Goal: Task Accomplishment & Management: Complete application form

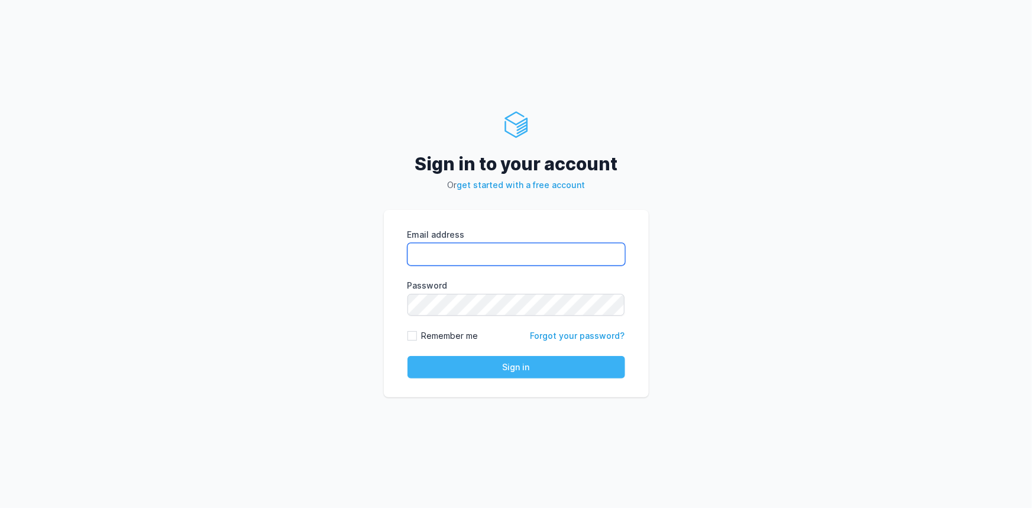
type input "[EMAIL_ADDRESS][PERSON_NAME][DOMAIN_NAME]"
click at [447, 366] on button "Sign in" at bounding box center [516, 367] width 218 height 22
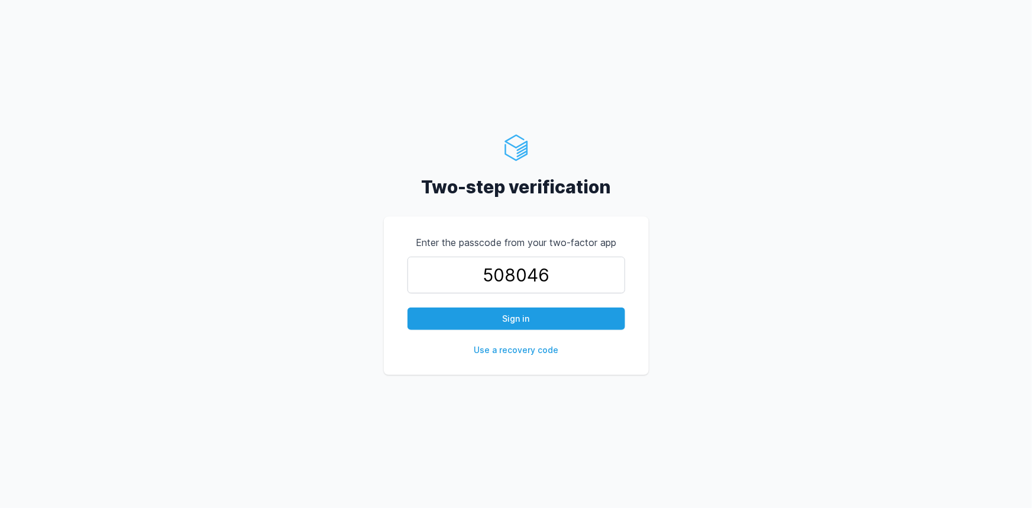
type input "508046"
click at [407, 308] on button "Sign in" at bounding box center [516, 319] width 218 height 22
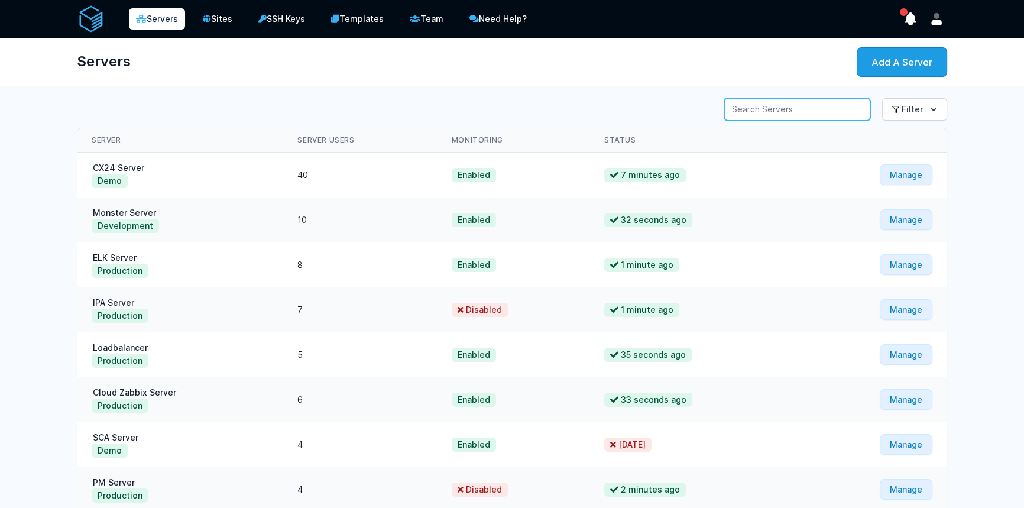
click at [774, 105] on input "Server Search" at bounding box center [797, 109] width 146 height 22
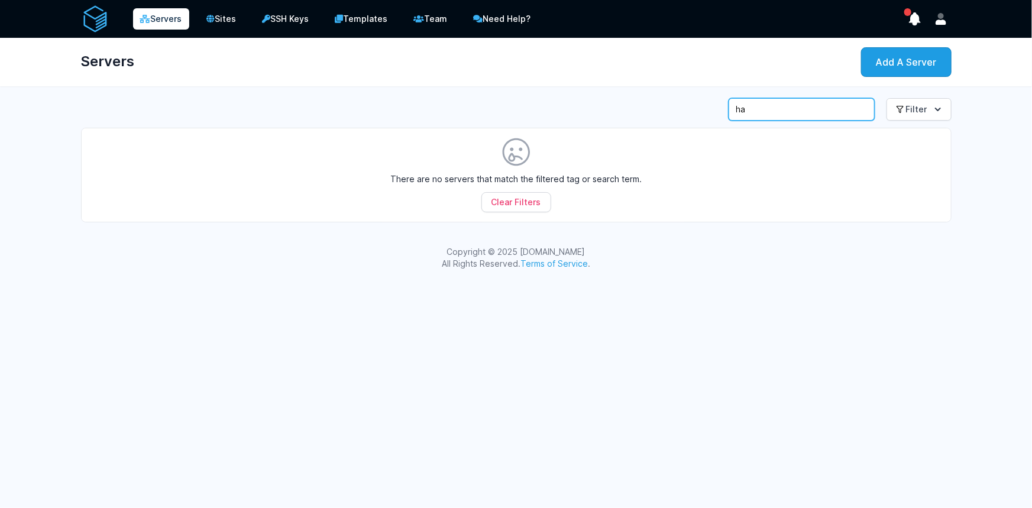
type input "h"
type input "65."
click at [777, 111] on input "65." at bounding box center [802, 109] width 146 height 22
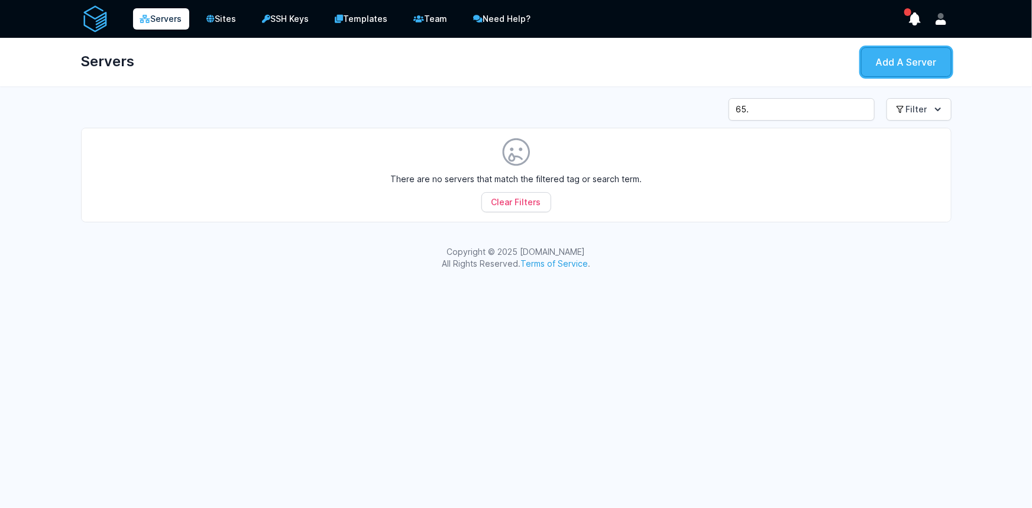
click at [943, 59] on link "Add A Server" at bounding box center [906, 62] width 90 height 30
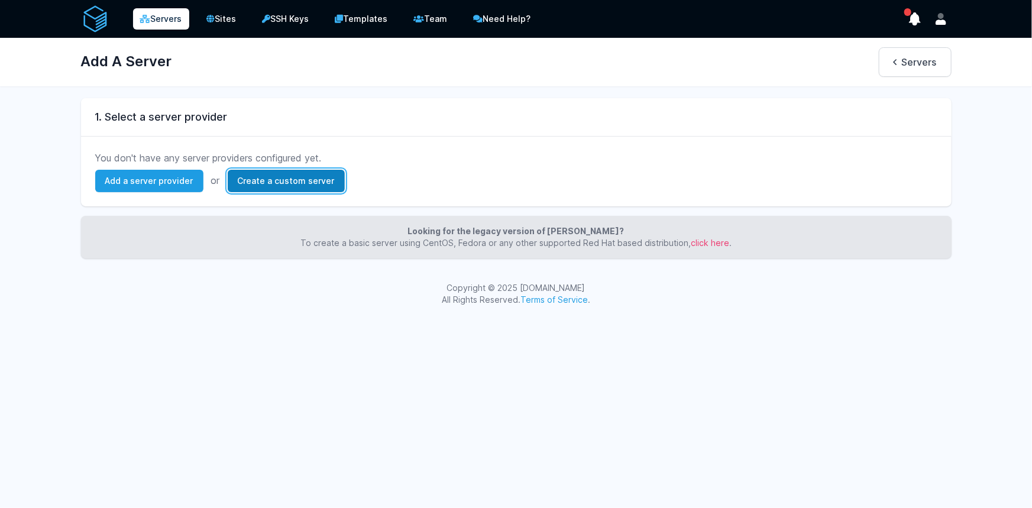
click at [284, 179] on link "Create a custom server" at bounding box center [286, 181] width 117 height 22
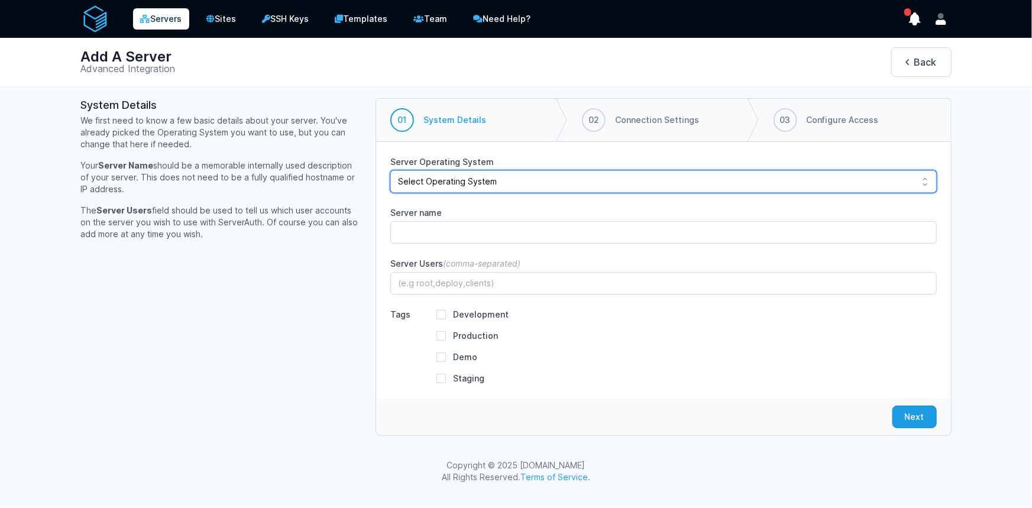
select select "ubuntu-2004"
click at [390, 170] on select "Select Operating System Debian 12 (Bookworm) Debian 11 (Bullseye) Debian 10 (Bu…" at bounding box center [663, 181] width 546 height 22
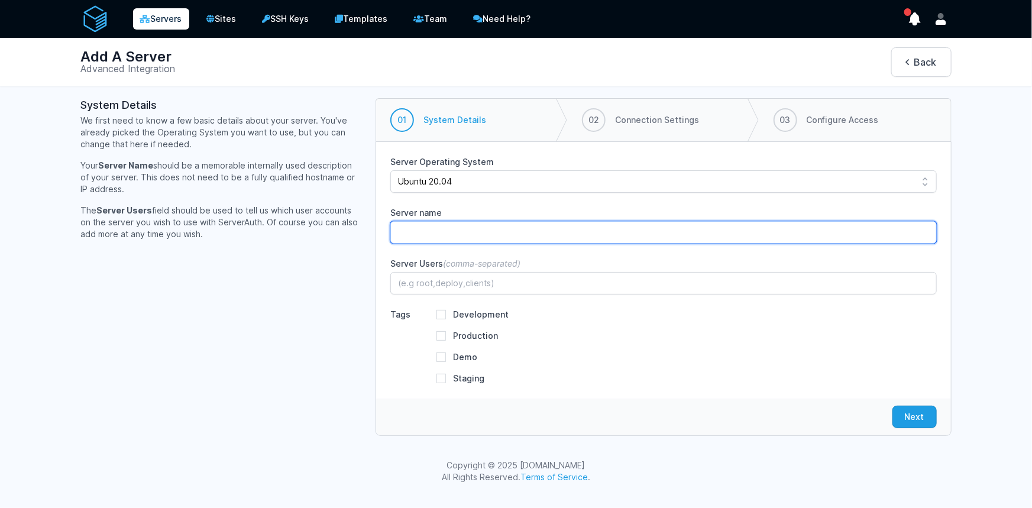
click at [424, 228] on input "Server name" at bounding box center [663, 232] width 546 height 22
paste input "pd-aws-haproxy-01"
type input "pd-aws-haproxy-01"
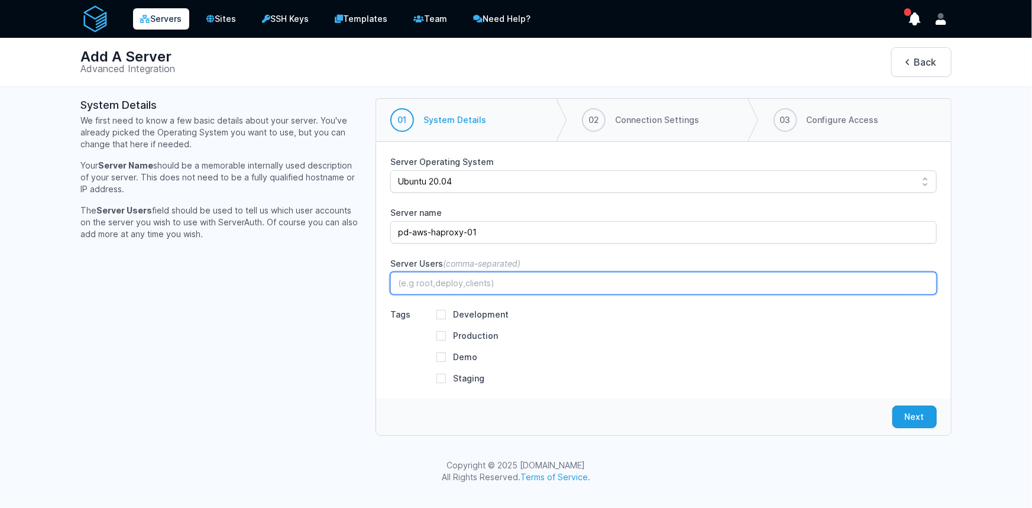
click at [421, 286] on input "Server Users (comma-separated)" at bounding box center [663, 283] width 546 height 22
type input "root,ubuntu"
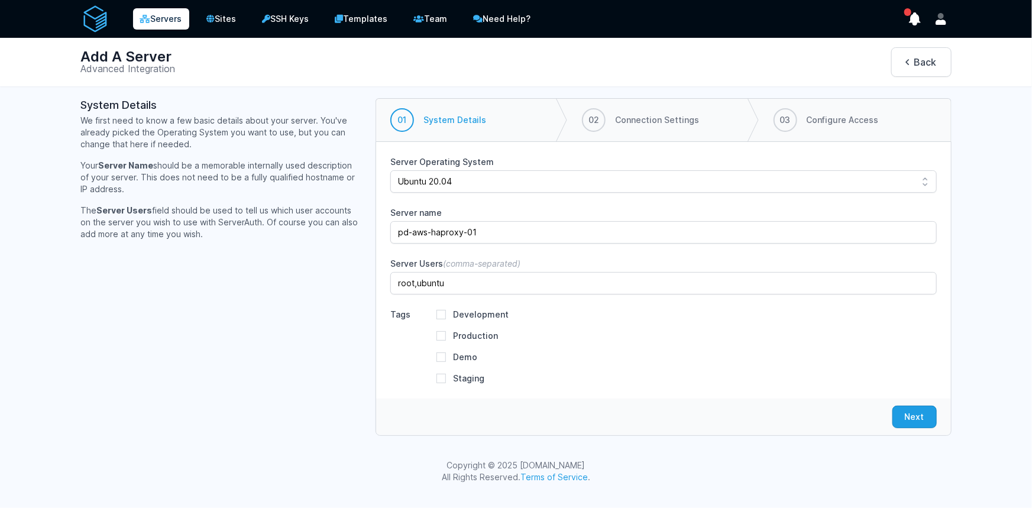
drag, startPoint x: 447, startPoint y: 335, endPoint x: 440, endPoint y: 337, distance: 6.7
click at [444, 335] on div "Production" at bounding box center [686, 336] width 500 height 12
click at [440, 337] on input "Production" at bounding box center [440, 335] width 9 height 9
checkbox input "true"
click at [895, 421] on button "Next" at bounding box center [914, 417] width 44 height 22
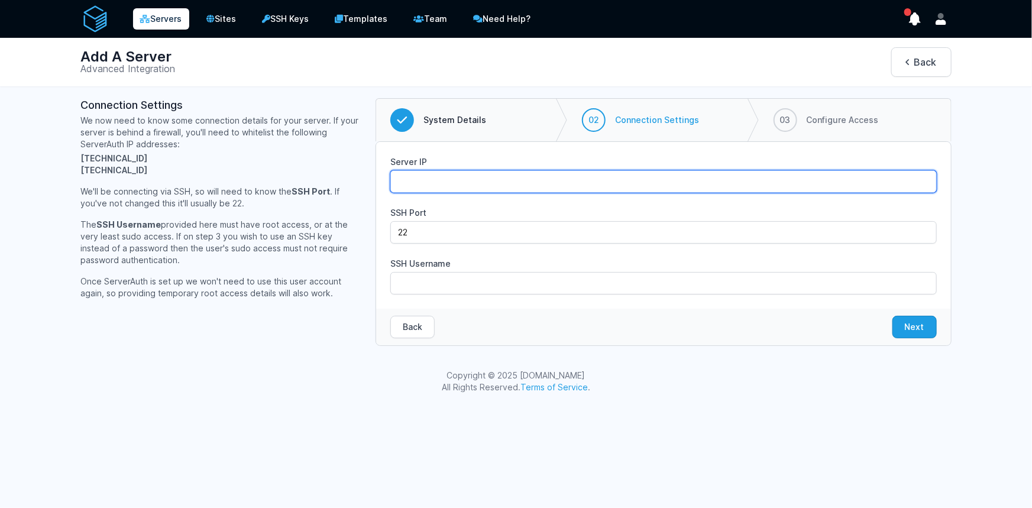
click at [434, 174] on input "Server IP" at bounding box center [663, 181] width 546 height 22
paste input "65.1.153.101"
type input "65.1.153.101"
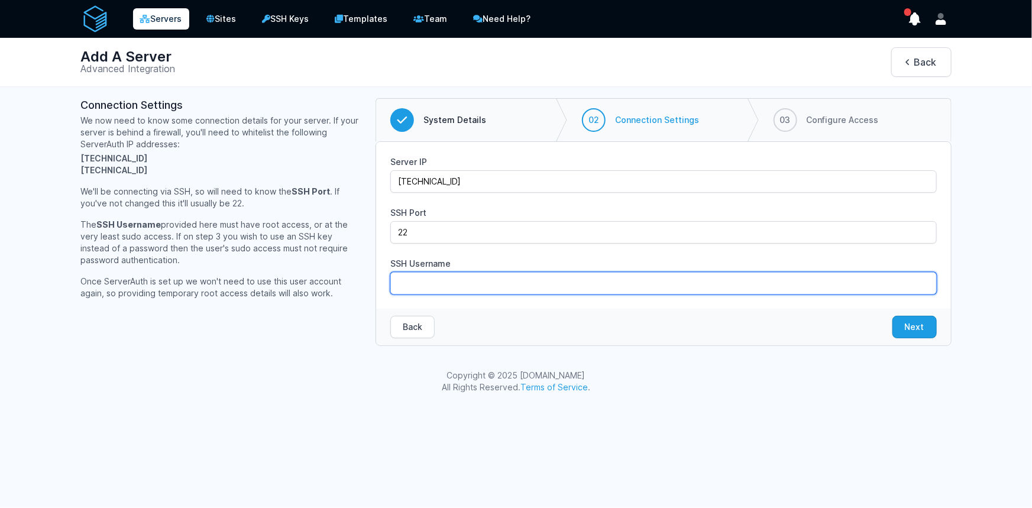
click at [405, 279] on input "SSH Username" at bounding box center [663, 283] width 546 height 22
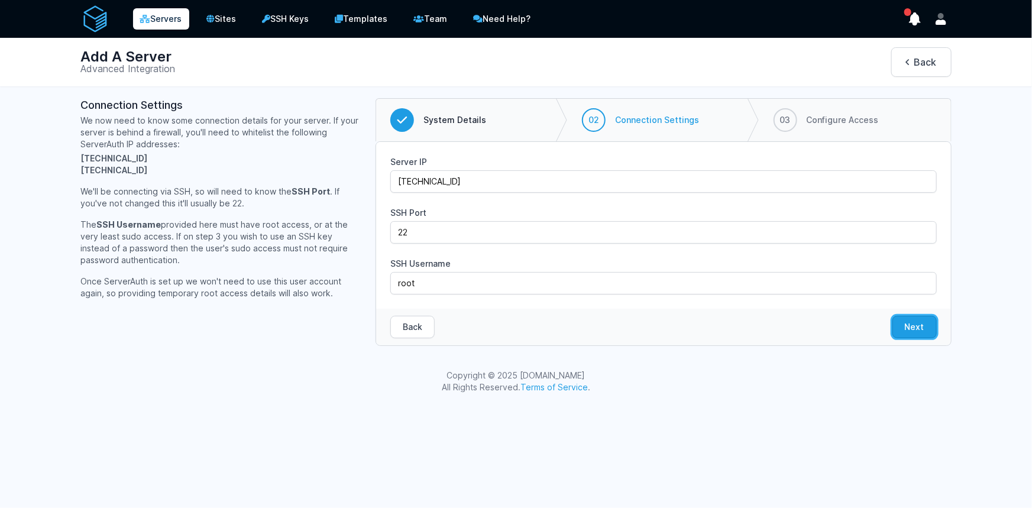
drag, startPoint x: 900, startPoint y: 333, endPoint x: 449, endPoint y: 383, distance: 453.5
click at [449, 383] on div "Servers Sites SSH Keys Templates Team Need Help?" at bounding box center [516, 202] width 1032 height 405
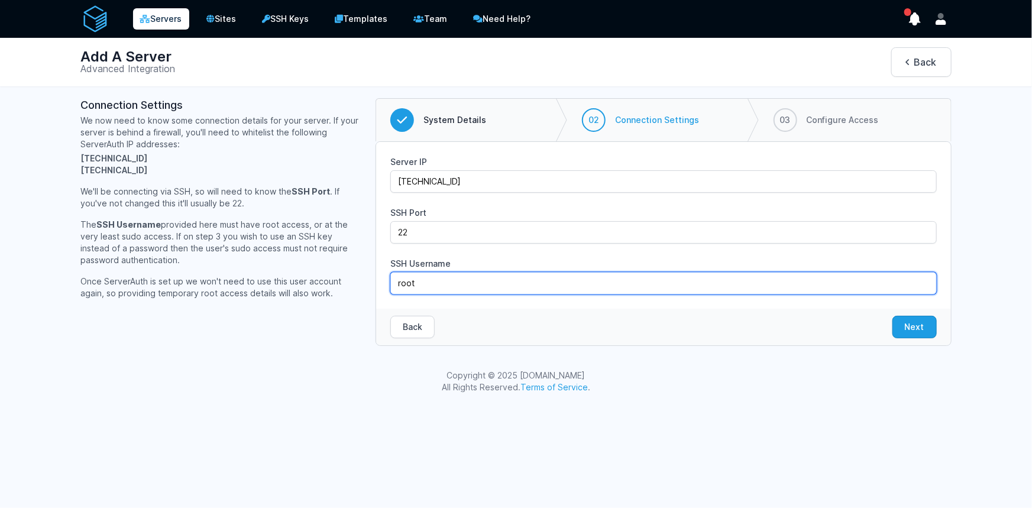
drag, startPoint x: 423, startPoint y: 277, endPoint x: 379, endPoint y: 279, distance: 45.0
click at [379, 279] on div "Server IP 65.1.153.101 SSH Port 22 SSH Username root" at bounding box center [663, 225] width 574 height 167
type input "ubuntu"
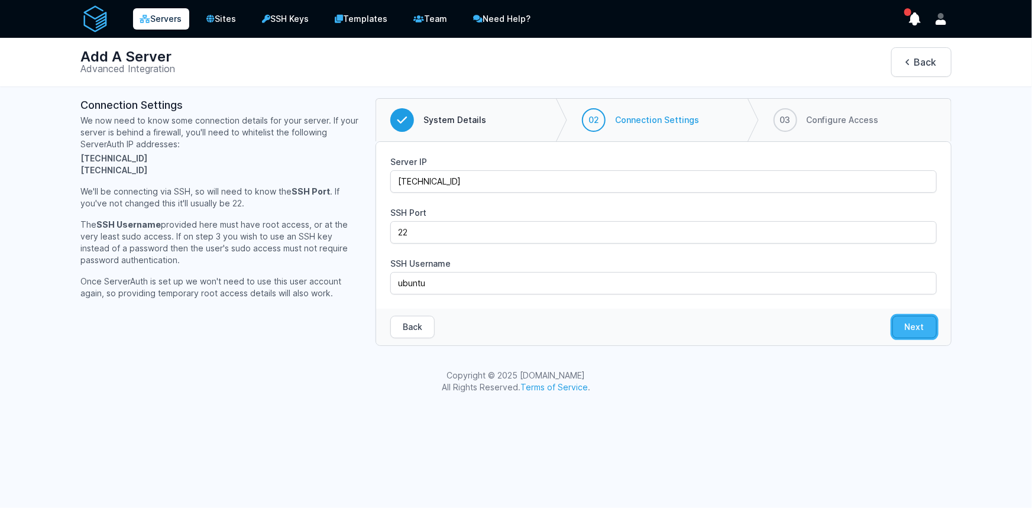
click at [910, 322] on button "Next" at bounding box center [914, 327] width 44 height 22
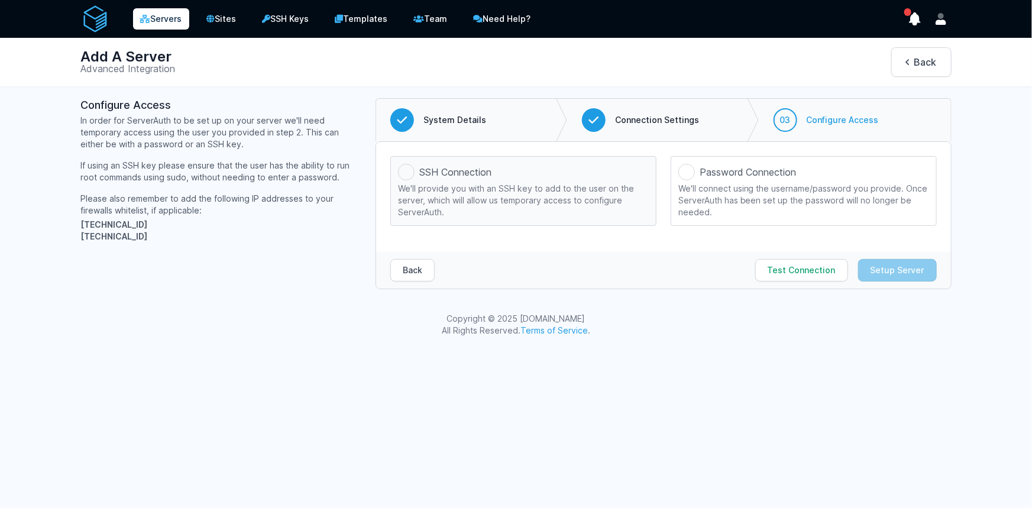
click at [400, 173] on div at bounding box center [406, 172] width 17 height 17
click at [0, 0] on input "SSH Connection We'll provide you with an SSH key to add to the user on the serv…" at bounding box center [0, 0] width 0 height 0
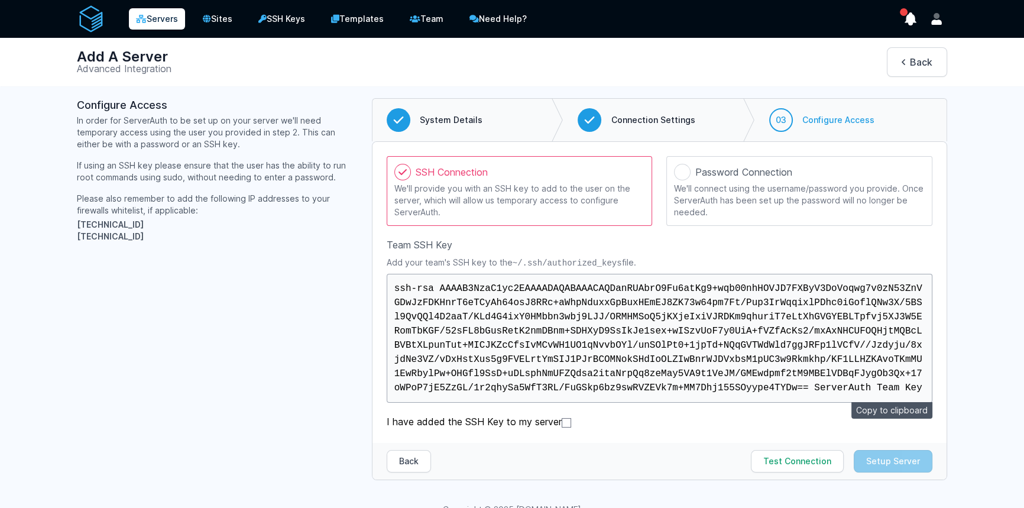
click at [404, 164] on div at bounding box center [402, 172] width 17 height 17
click at [0, 0] on input "SSH Connection We'll provide you with an SSH key to add to the user on the serv…" at bounding box center [0, 0] width 0 height 0
click at [474, 333] on div "ssh-rsa AAAAB3NzaC1yc2EAAAADAQABAAACAQDanRUAbrO9Fu6atKg9+wqb00nhHOVJD7FXByV3DoV…" at bounding box center [660, 338] width 546 height 129
click at [479, 340] on div "ssh-rsa AAAAB3NzaC1yc2EAAAADAQABAAACAQDanRUAbrO9Fu6atKg9+wqb00nhHOVJD7FXByV3DoV…" at bounding box center [660, 338] width 546 height 129
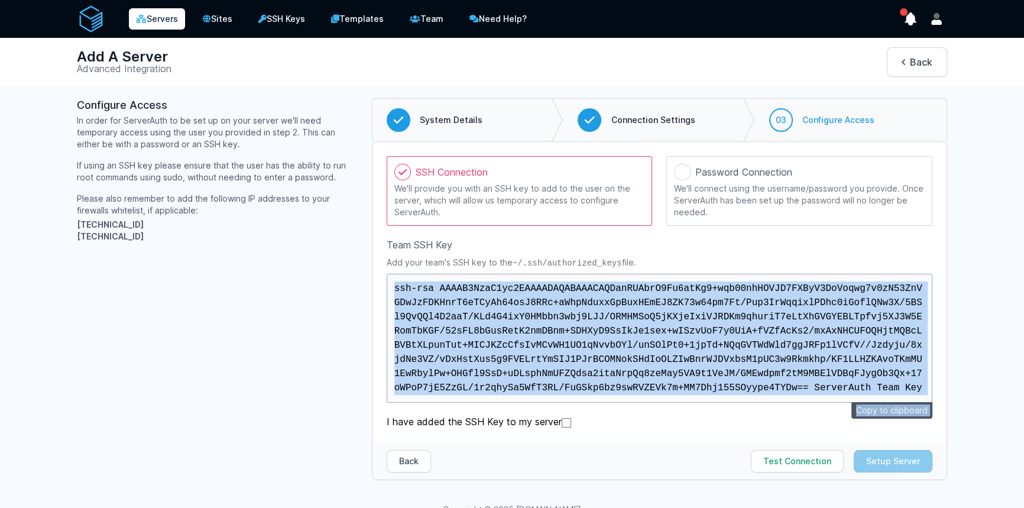
drag, startPoint x: 394, startPoint y: 283, endPoint x: 935, endPoint y: 402, distance: 554.1
click at [935, 402] on div "SSH Connection We'll provide you with an SSH key to add to the user on the serv…" at bounding box center [660, 292] width 574 height 301
click at [884, 414] on button "Copy to clipboard" at bounding box center [892, 410] width 81 height 17
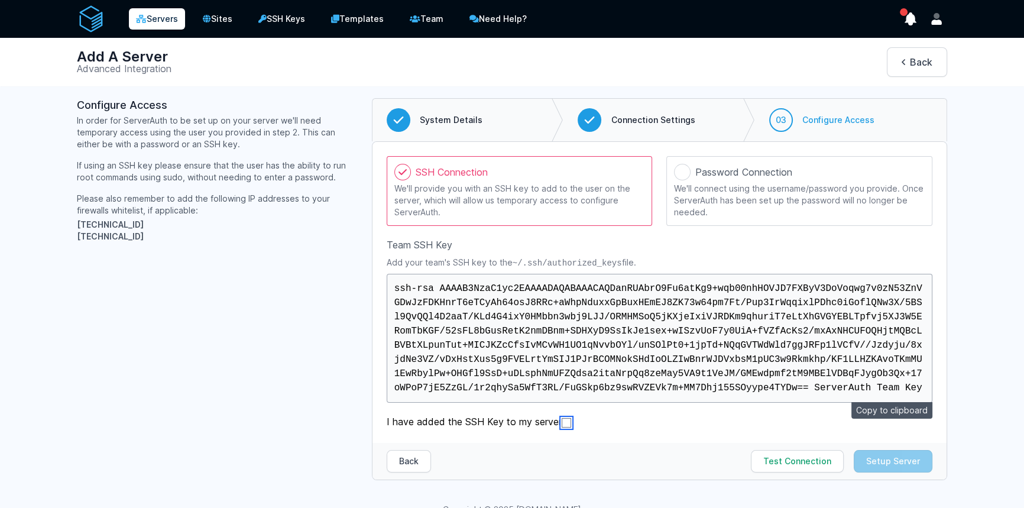
click at [565, 423] on input "I have added the SSH Key to my server" at bounding box center [566, 422] width 9 height 9
checkbox input "true"
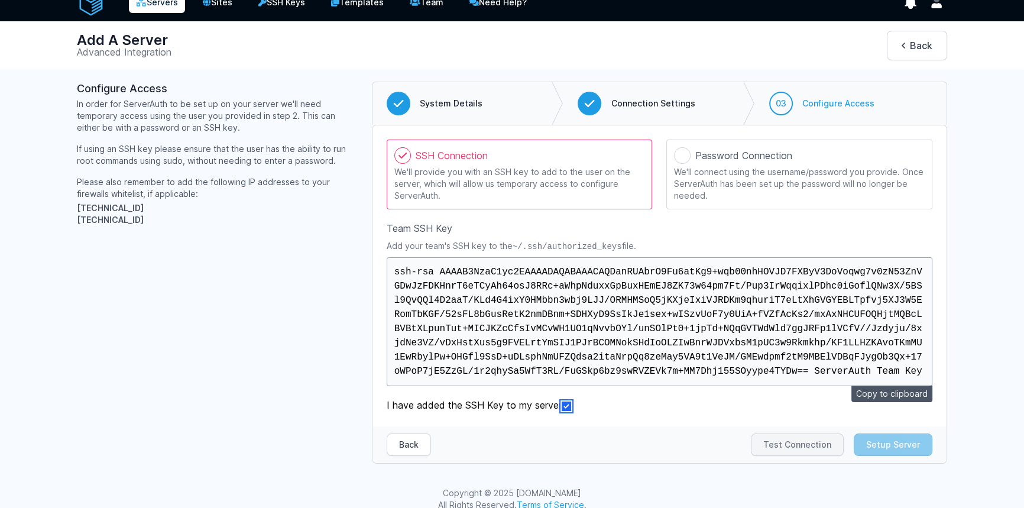
scroll to position [30, 0]
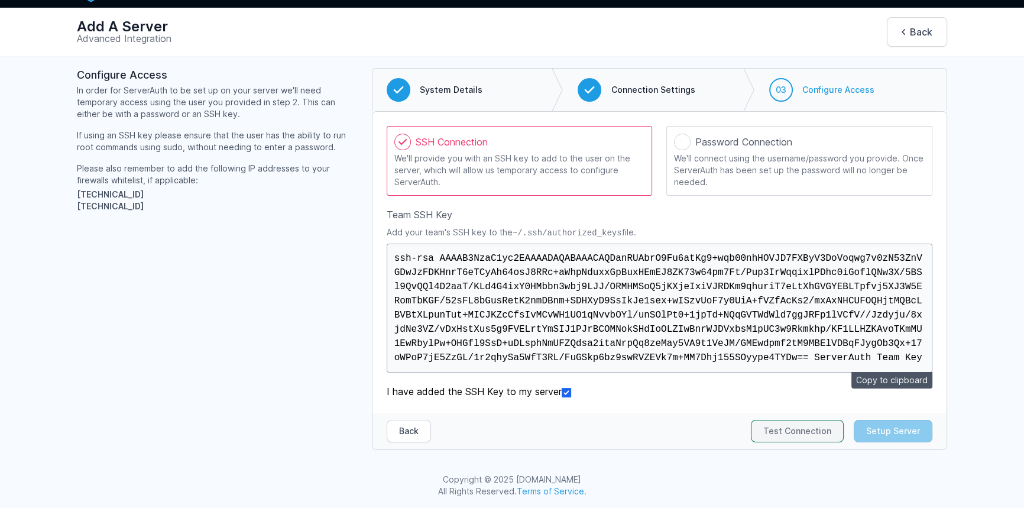
click at [780, 429] on button "Test Connection" at bounding box center [797, 431] width 93 height 22
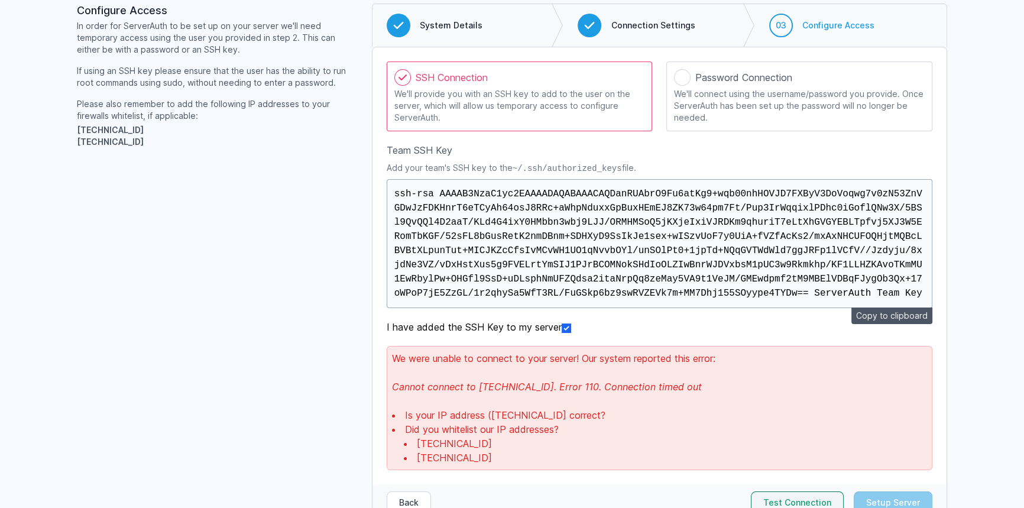
scroll to position [160, 0]
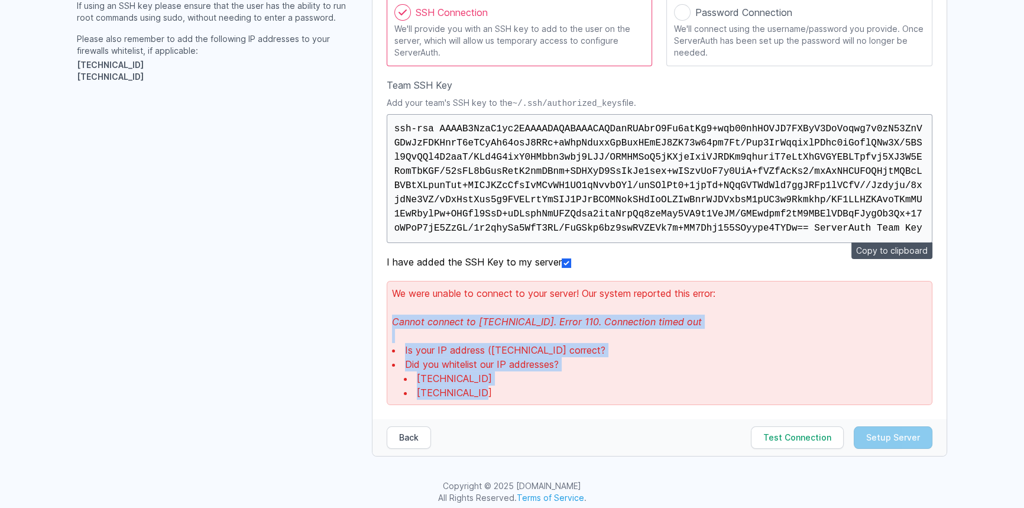
drag, startPoint x: 514, startPoint y: 397, endPoint x: 382, endPoint y: 318, distance: 154.2
click at [382, 317] on div "SSH Connection We'll provide you with an SSH key to add to the user on the serv…" at bounding box center [660, 200] width 574 height 437
copy div "Cannot connect to 65.1.153.101:22. Error 110. Connection timed out Is your IP a…"
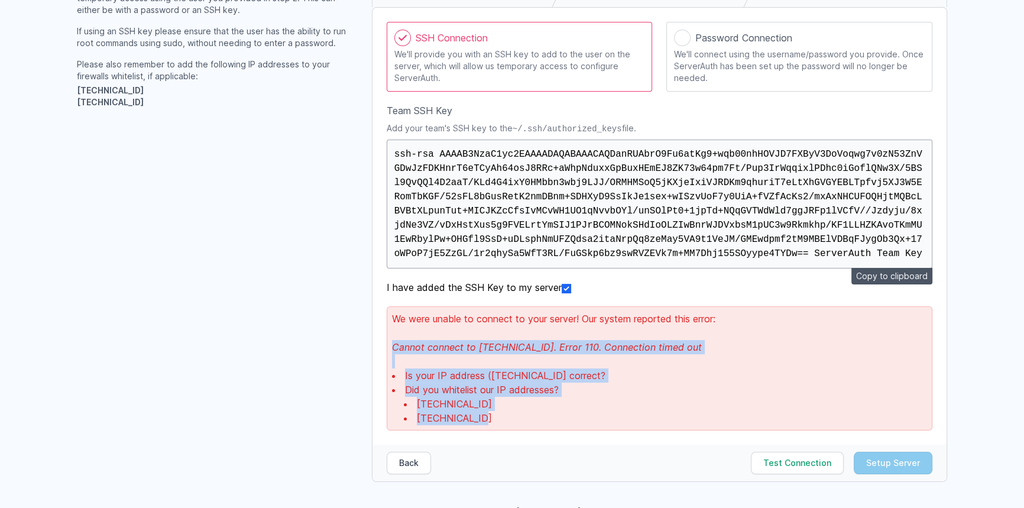
scroll to position [166, 0]
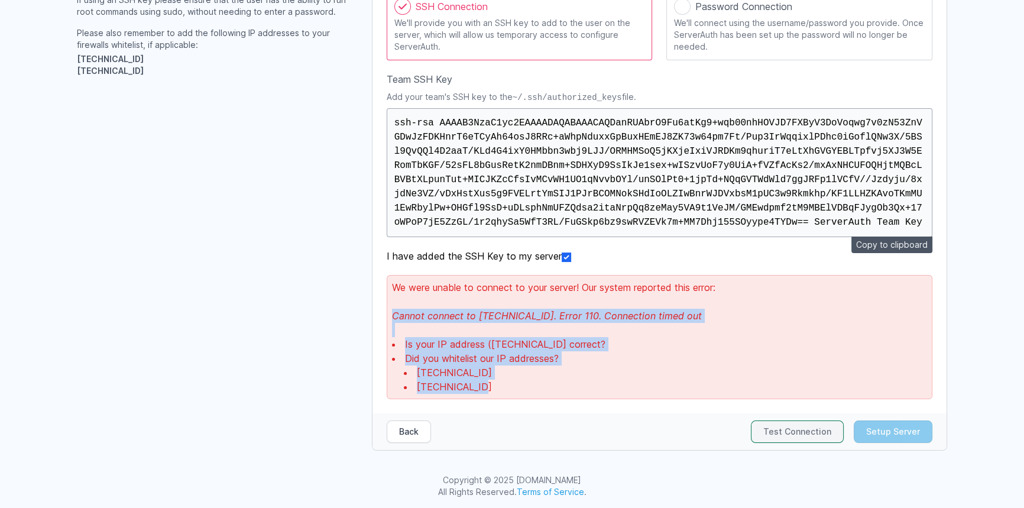
click at [800, 437] on button "Test Connection" at bounding box center [797, 432] width 93 height 22
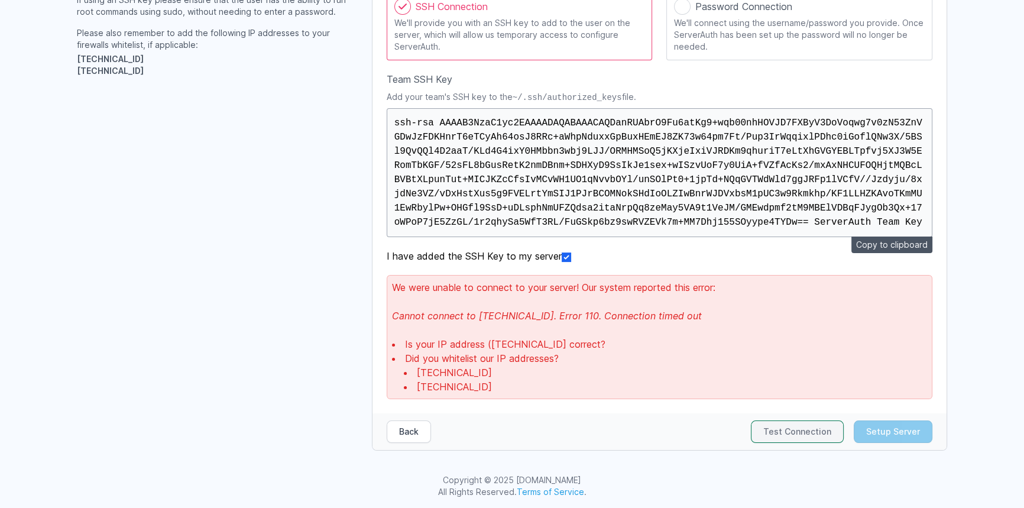
click at [800, 422] on button "Test Connection" at bounding box center [797, 432] width 93 height 22
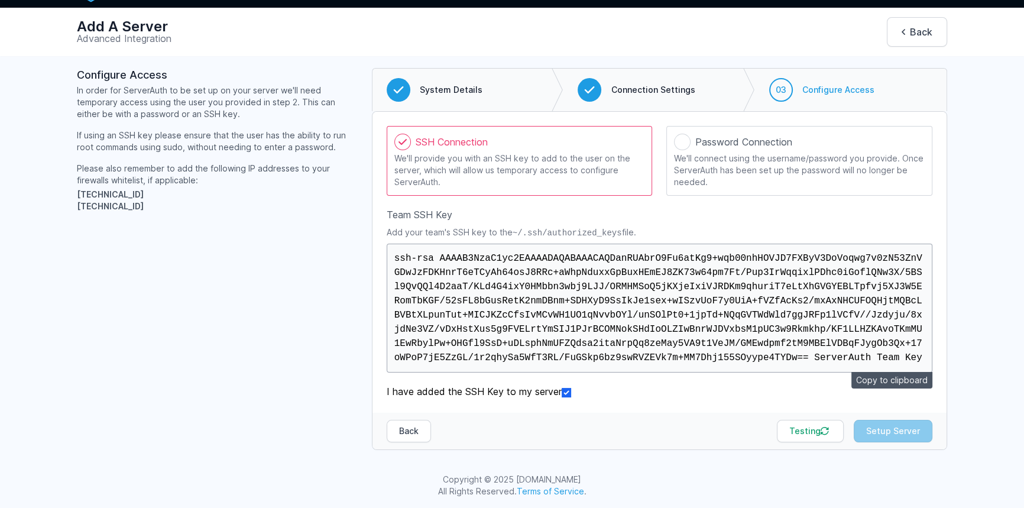
click at [815, 443] on div "Back Testing Setup Server" at bounding box center [660, 431] width 574 height 37
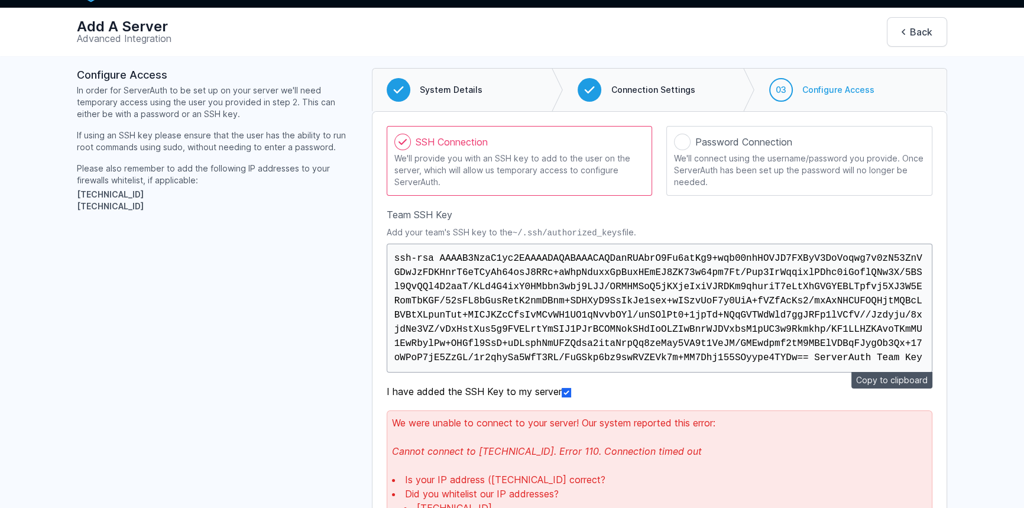
scroll to position [166, 0]
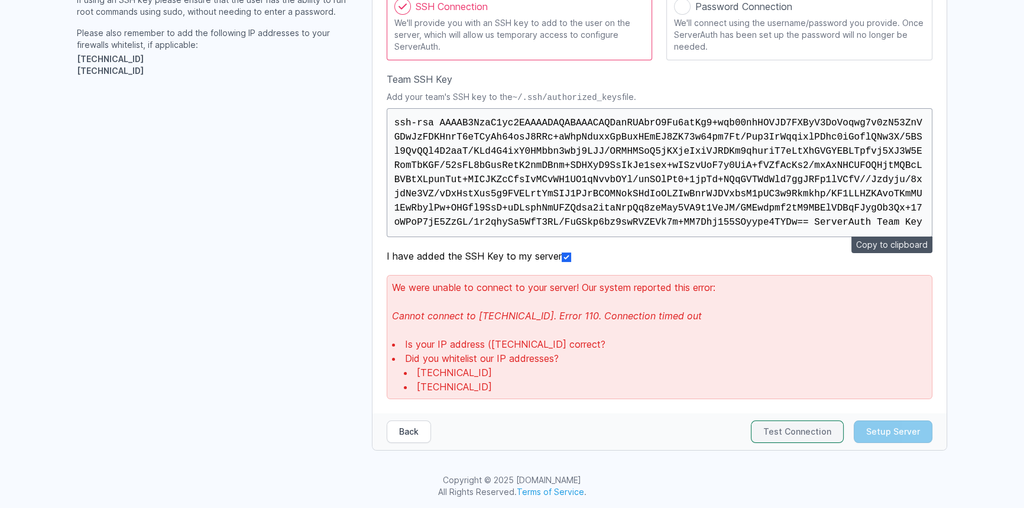
click at [794, 437] on button "Test Connection" at bounding box center [797, 432] width 93 height 22
